Goal: Use online tool/utility: Utilize a website feature to perform a specific function

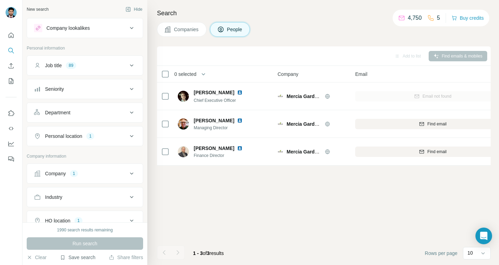
click at [79, 260] on button "Save search" at bounding box center [77, 257] width 35 height 7
click at [90, 242] on div "View my saved searches" at bounding box center [97, 245] width 73 height 14
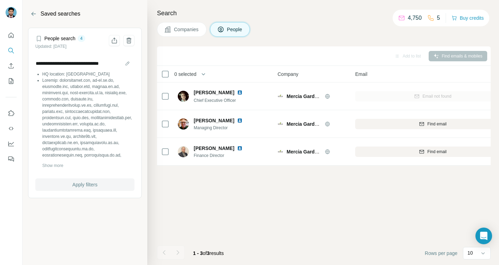
click at [95, 181] on span "Apply filters" at bounding box center [84, 184] width 25 height 7
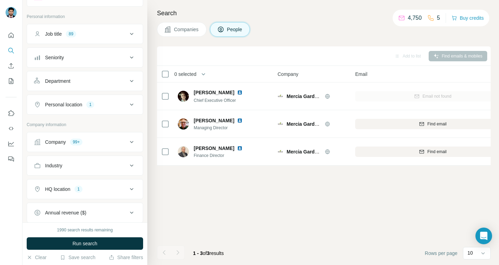
scroll to position [32, 0]
click at [126, 137] on button "Company 99+" at bounding box center [85, 142] width 116 height 17
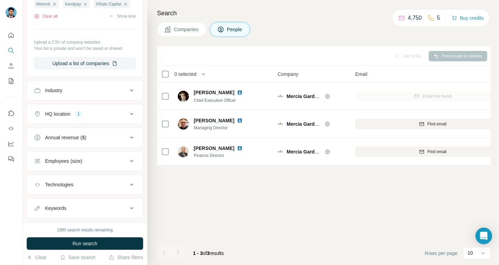
scroll to position [1014, 0]
click at [51, 20] on button "Clear all" at bounding box center [46, 17] width 24 height 6
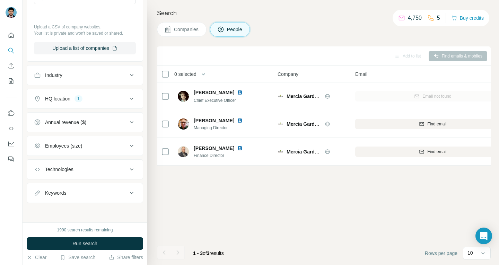
scroll to position [105, 0]
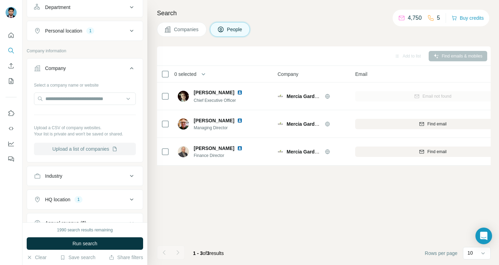
click at [69, 151] on button "Upload a list of companies" at bounding box center [85, 149] width 102 height 12
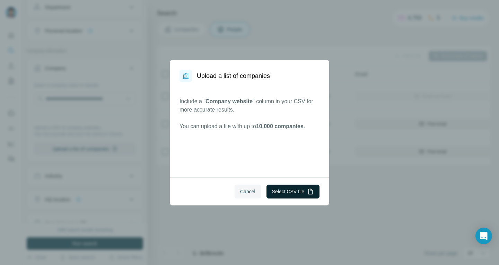
click at [294, 189] on button "Select CSV file" at bounding box center [292, 192] width 53 height 14
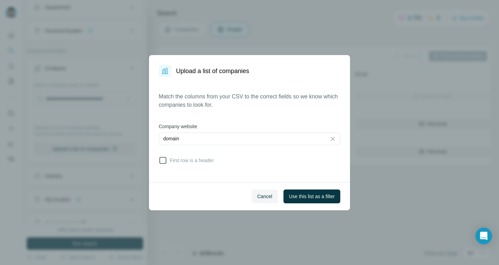
click at [206, 160] on span "First row is a header" at bounding box center [190, 160] width 47 height 7
click at [321, 199] on button "Use this list as a filter" at bounding box center [311, 196] width 57 height 14
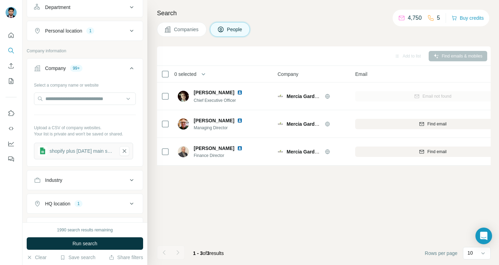
scroll to position [210, 0]
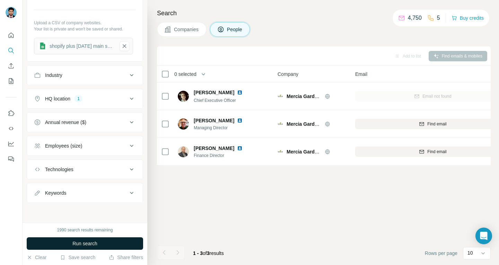
click at [85, 242] on span "Run search" at bounding box center [84, 243] width 25 height 7
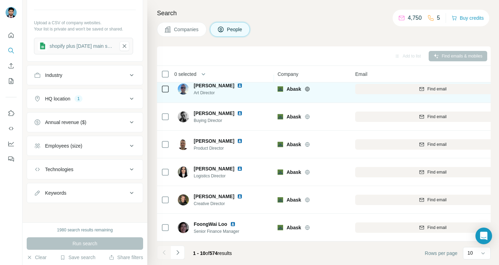
scroll to position [0, 0]
